Goal: Task Accomplishment & Management: Manage account settings

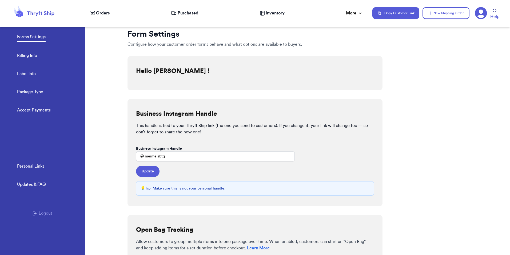
click at [37, 166] on link "Personal Links" at bounding box center [30, 166] width 27 height 7
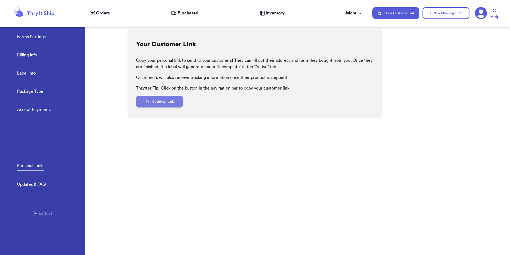
click at [155, 103] on button "Customer Link" at bounding box center [159, 102] width 47 height 12
click at [479, 13] on icon at bounding box center [481, 13] width 12 height 12
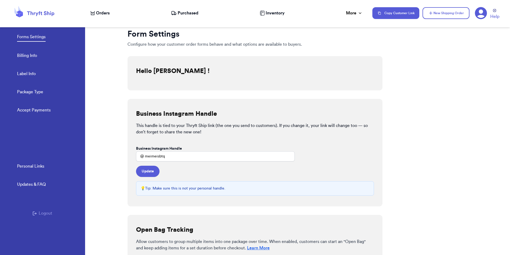
click at [35, 54] on link "Billing Info" at bounding box center [27, 55] width 20 height 7
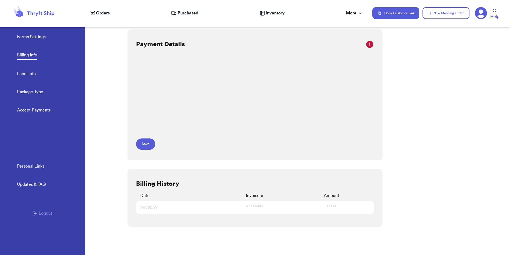
click at [28, 74] on link "Label Info" at bounding box center [26, 73] width 19 height 7
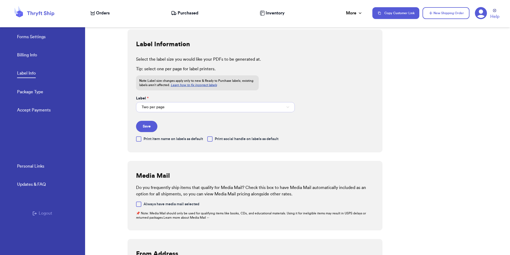
click at [282, 105] on button "Two per page" at bounding box center [215, 107] width 159 height 10
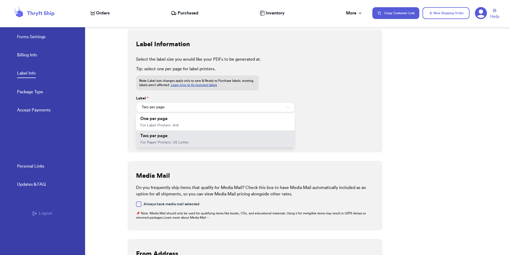
click at [318, 98] on div "Label Information Select the label size you would like your PDFs to be generate…" at bounding box center [255, 90] width 255 height 123
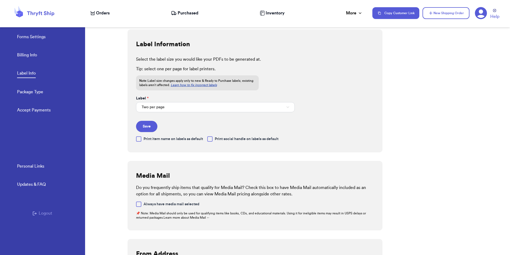
click at [211, 138] on div at bounding box center [209, 138] width 5 height 5
click at [0, 0] on input "Print social handle on labels as default" at bounding box center [0, 0] width 0 height 0
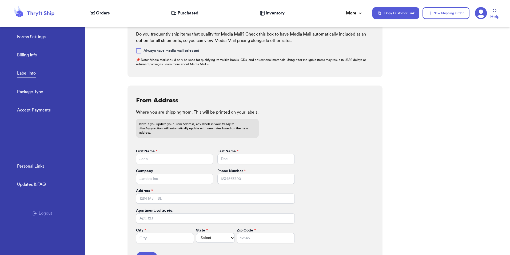
scroll to position [168, 0]
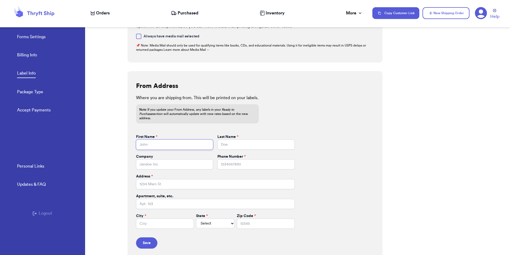
click at [149, 140] on input "First Name *" at bounding box center [174, 144] width 77 height 10
type input "[PERSON_NAME]"
type input "Loo"
click at [227, 159] on input "Phone Number *" at bounding box center [256, 164] width 77 height 10
type input "8083667437"
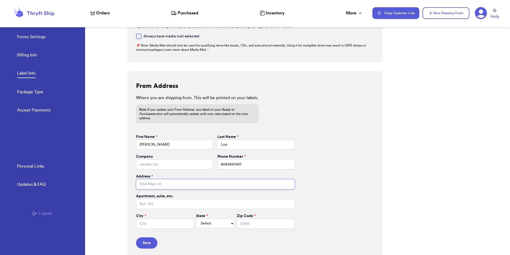
click at [186, 180] on input "Address *" at bounding box center [215, 184] width 159 height 10
type input "44-728 Malulani St"
click at [167, 219] on input "City *" at bounding box center [165, 223] width 58 height 10
type input "?"
type input "Kaneohe"
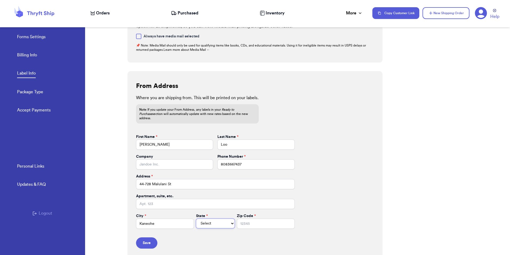
click at [211, 220] on select "Select AL AK AZ AR CA CO [GEOGRAPHIC_DATA] DE DC [GEOGRAPHIC_DATA] [GEOGRAPHIC_…" at bounding box center [215, 223] width 39 height 10
select select "HI"
click at [196, 218] on select "Select AL AK AZ AR CA CO [GEOGRAPHIC_DATA] DE DC [GEOGRAPHIC_DATA] [GEOGRAPHIC_…" at bounding box center [215, 223] width 39 height 10
click at [237, 218] on input "Zip Code *" at bounding box center [266, 223] width 58 height 10
type input "96744"
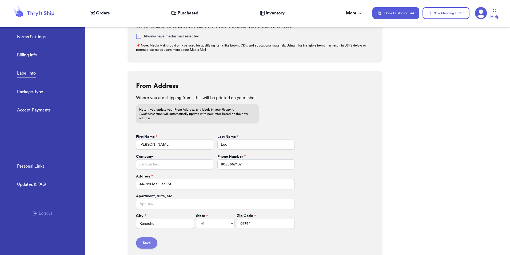
click at [148, 238] on button "Save" at bounding box center [146, 242] width 21 height 11
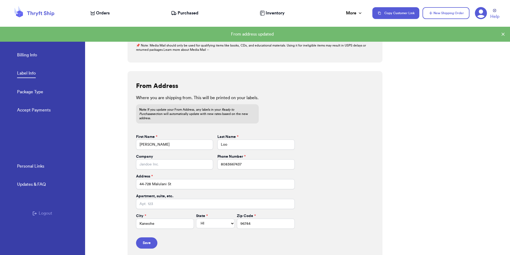
click at [283, 12] on span "Inventory" at bounding box center [275, 13] width 19 height 6
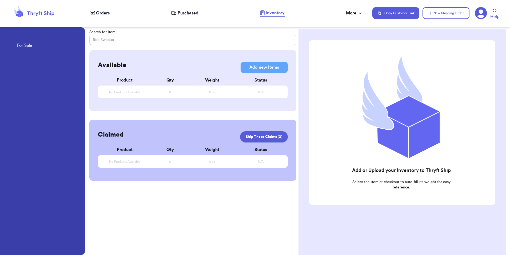
click at [105, 11] on span "Orders" at bounding box center [103, 13] width 14 height 6
